Goal: Check status: Check status

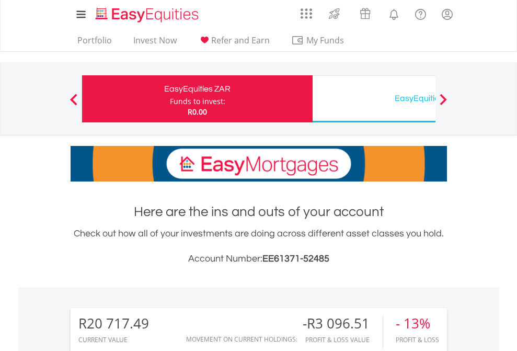
scroll to position [100, 164]
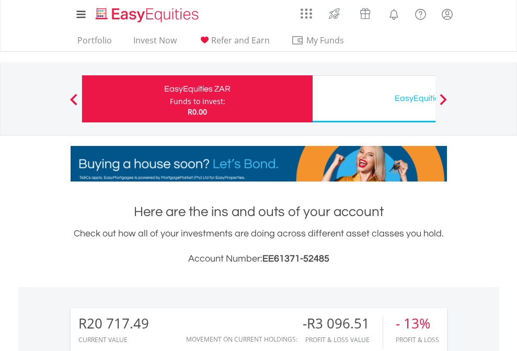
click at [170, 99] on div "Funds to invest:" at bounding box center [197, 101] width 55 height 10
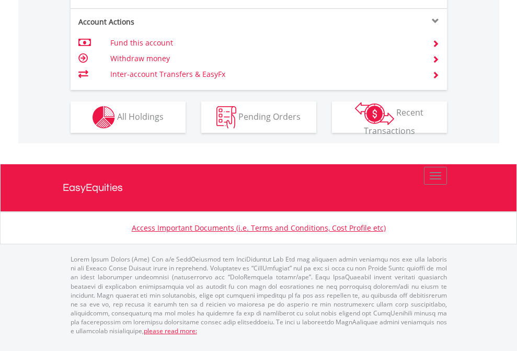
scroll to position [1024, 0]
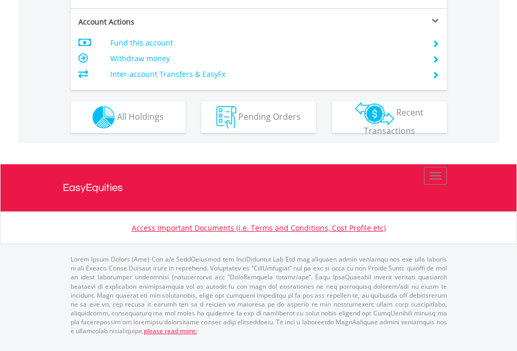
scroll to position [1003, 0]
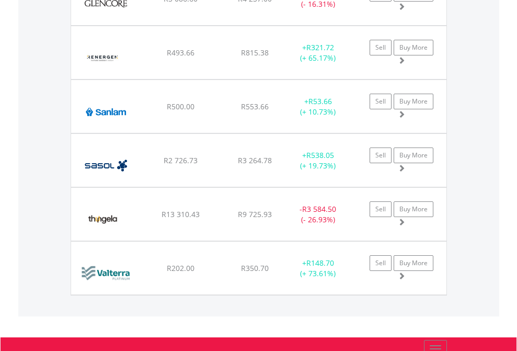
scroll to position [100, 164]
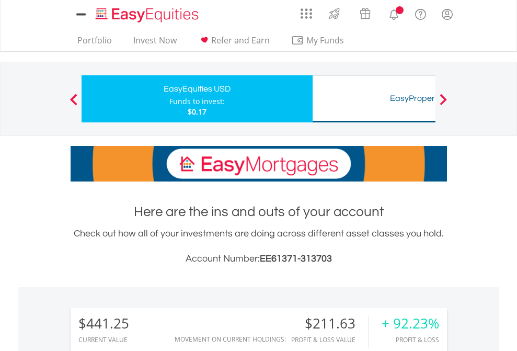
scroll to position [802, 0]
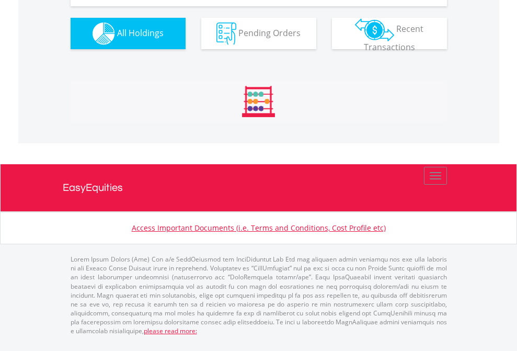
scroll to position [1184, 0]
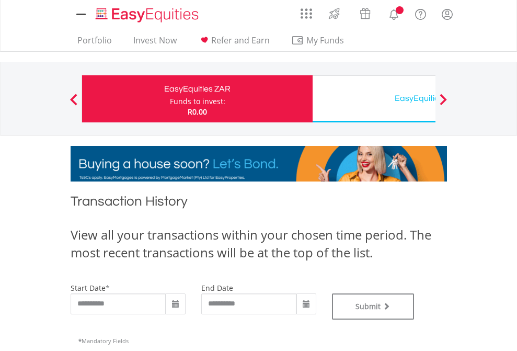
type input "**********"
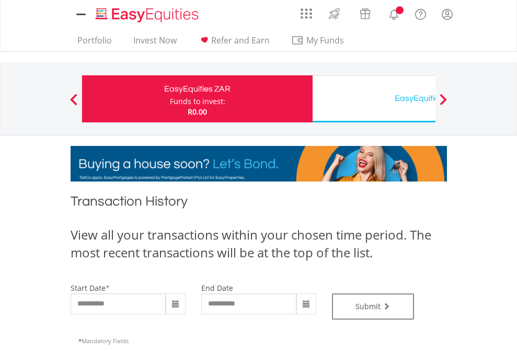
type input "**********"
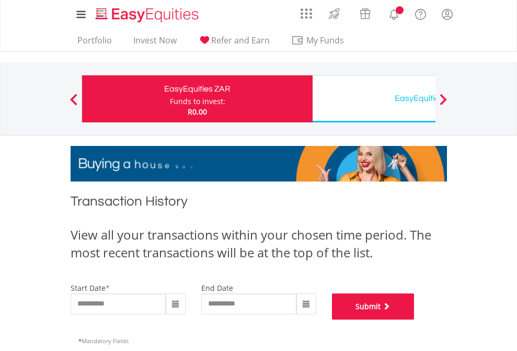
click at [415, 320] on button "Submit" at bounding box center [373, 306] width 83 height 26
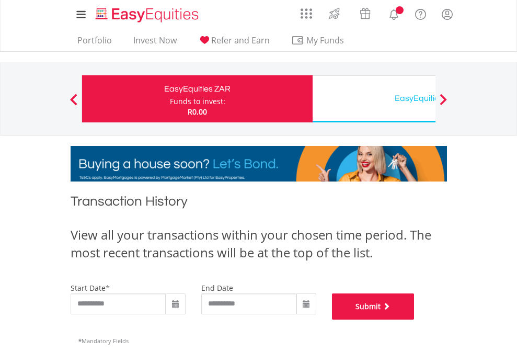
scroll to position [424, 0]
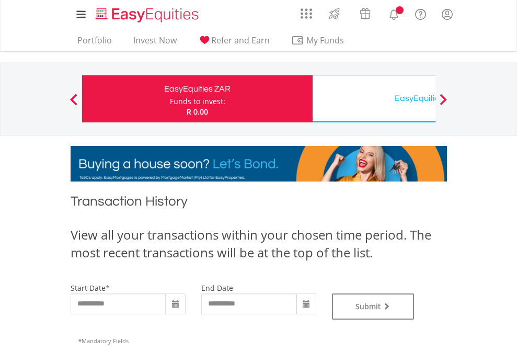
click at [374, 99] on div "EasyEquities USD" at bounding box center [428, 98] width 218 height 15
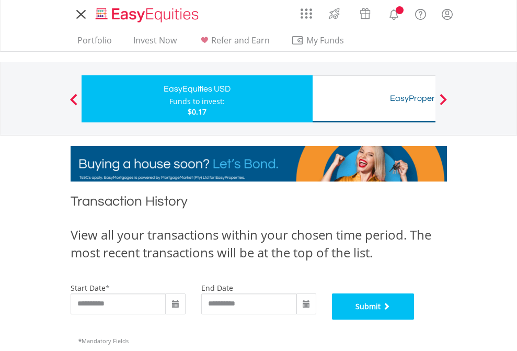
click at [415, 320] on button "Submit" at bounding box center [373, 306] width 83 height 26
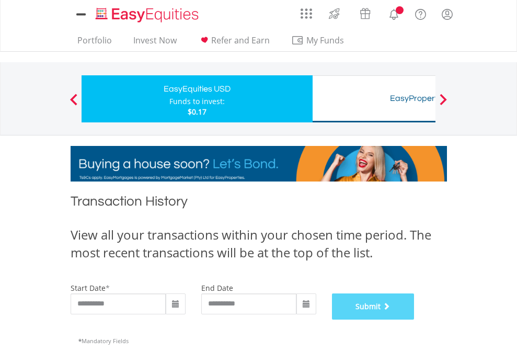
scroll to position [424, 0]
